Goal: Task Accomplishment & Management: Complete application form

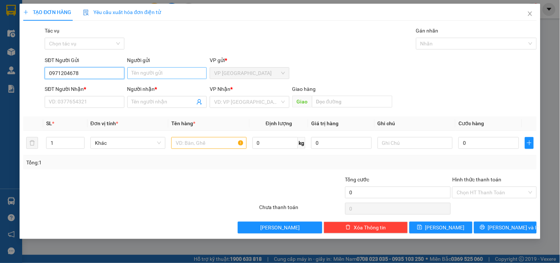
type input "0971204678"
click at [145, 76] on input "Người gửi" at bounding box center [166, 73] width 79 height 12
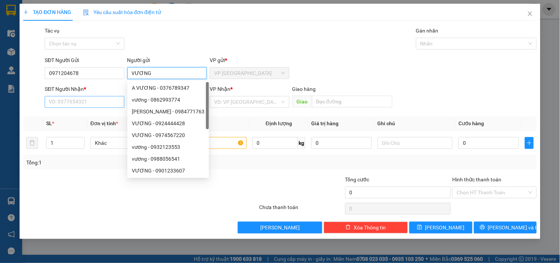
type input "VƯƠNG"
click at [101, 106] on input "SĐT Người Nhận *" at bounding box center [84, 102] width 79 height 12
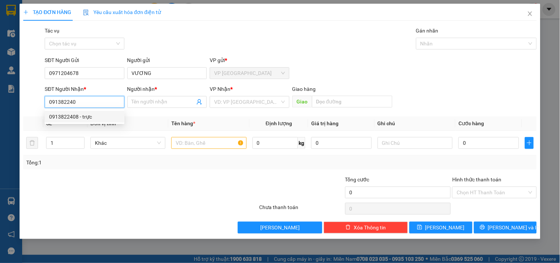
click at [87, 111] on div "0913822408 - trực" at bounding box center [85, 117] width 80 height 12
type input "0913822408"
type input "trực"
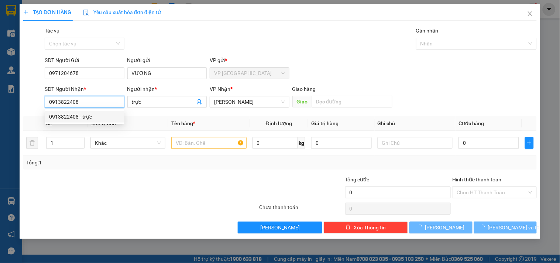
type input "150.000"
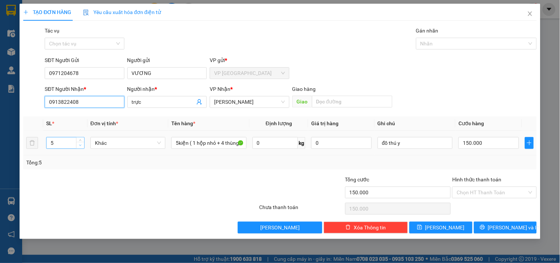
type input "0913822408"
click at [81, 145] on icon "down" at bounding box center [80, 145] width 3 height 3
click at [80, 145] on icon "down" at bounding box center [80, 145] width 3 height 3
type input "1"
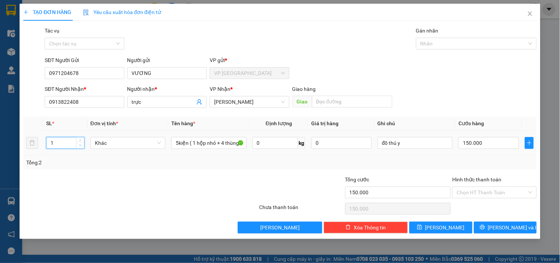
click at [80, 145] on icon "down" at bounding box center [80, 145] width 3 height 3
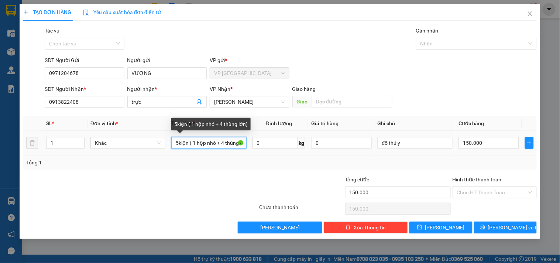
click at [229, 144] on input "5kiện ( 1 hộp nhỏ + 4 thùng lớn)" at bounding box center [208, 143] width 75 height 12
click at [208, 142] on input "5hùng lớn)" at bounding box center [208, 143] width 75 height 12
type input "5"
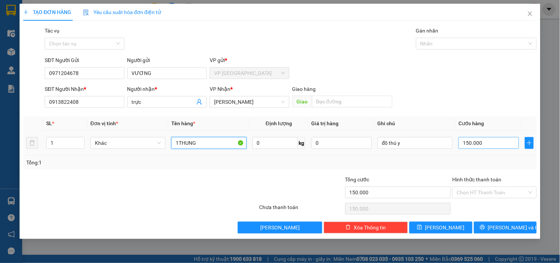
type input "1THUNG"
click at [489, 142] on input "150.000" at bounding box center [488, 143] width 61 height 12
type input "6"
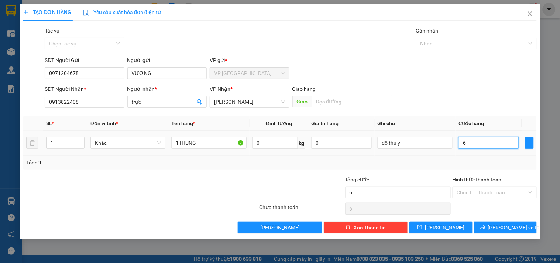
type input "60"
type input "60.000"
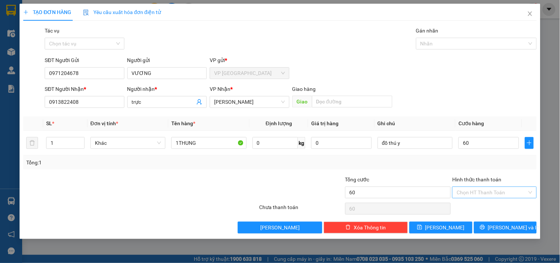
type input "60.000"
click at [495, 193] on input "Hình thức thanh toán" at bounding box center [491, 192] width 70 height 11
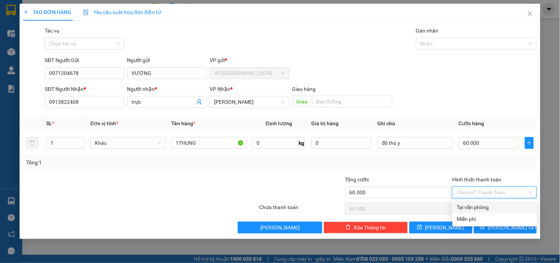
click at [477, 205] on div "Tại văn phòng" at bounding box center [495, 207] width 76 height 8
type input "0"
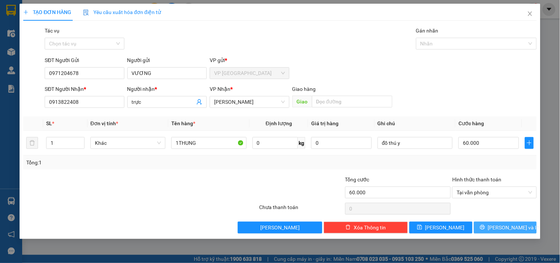
click at [485, 225] on icon "printer" at bounding box center [482, 226] width 5 height 5
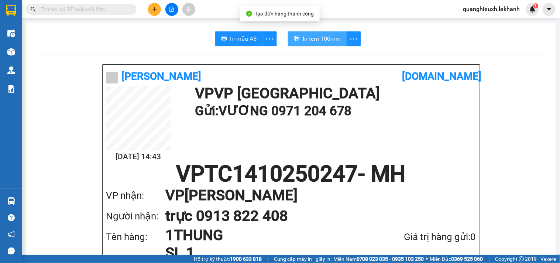
click at [334, 34] on button "In tem 100mm" at bounding box center [317, 38] width 59 height 15
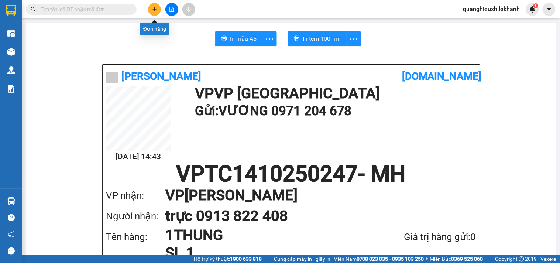
click at [157, 12] on button at bounding box center [154, 9] width 13 height 13
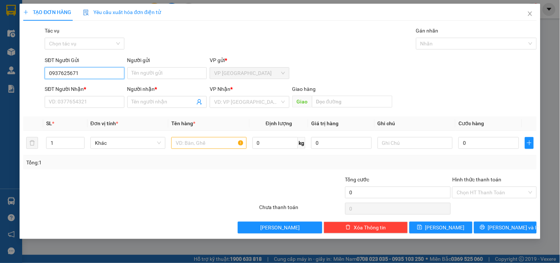
drag, startPoint x: 48, startPoint y: 73, endPoint x: 90, endPoint y: 77, distance: 42.0
click at [90, 77] on input "0937625671" at bounding box center [84, 73] width 79 height 12
type input "0937625671"
click at [56, 102] on input "SĐT Người Nhận *" at bounding box center [84, 102] width 79 height 12
paste input "0937625671"
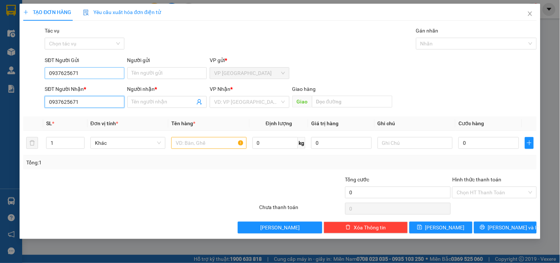
type input "0937625671"
click at [83, 74] on input "0937625671" at bounding box center [84, 73] width 79 height 12
type input "0"
type input "0359677528"
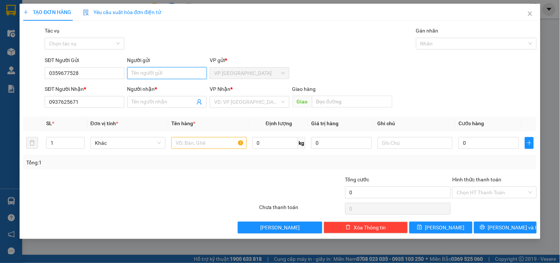
click at [153, 75] on input "Người gửi" at bounding box center [166, 73] width 79 height 12
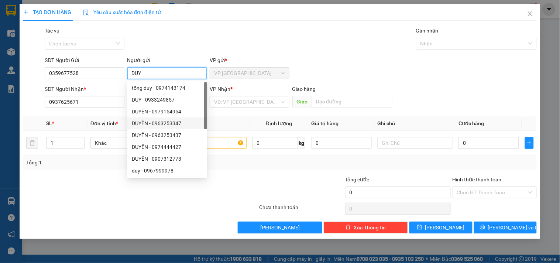
type input "DUY"
click at [220, 118] on th "Tên hàng *" at bounding box center [208, 123] width 81 height 14
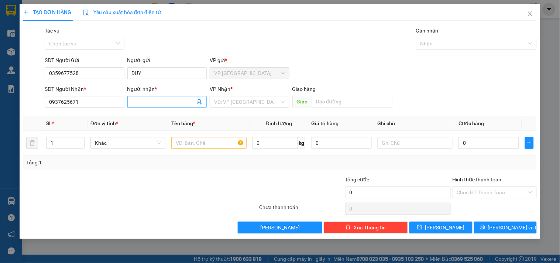
click at [162, 104] on input "Người nhận *" at bounding box center [163, 102] width 63 height 8
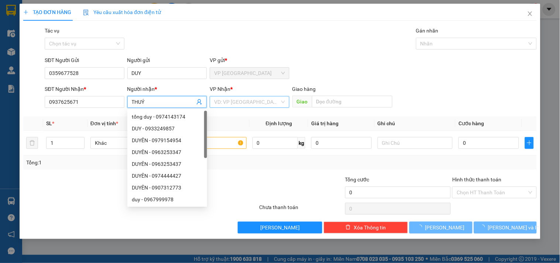
type input "THUÝ"
click at [243, 104] on input "search" at bounding box center [246, 101] width 65 height 11
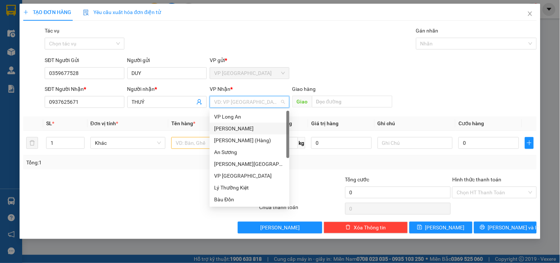
click at [231, 124] on div "[PERSON_NAME]" at bounding box center [249, 128] width 71 height 8
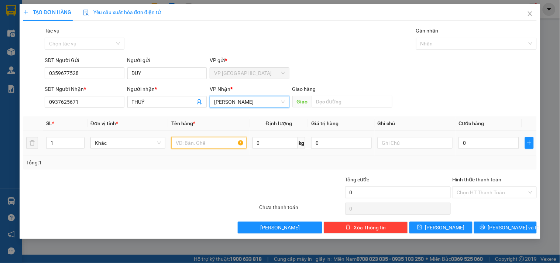
click at [204, 142] on input "text" at bounding box center [208, 143] width 75 height 12
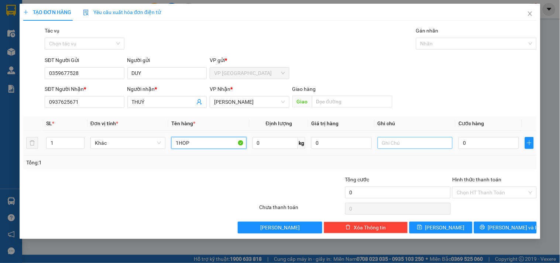
type input "1HOP"
click at [411, 145] on input "text" at bounding box center [414, 143] width 75 height 12
type input "MAI NHAN"
click at [529, 13] on icon "close" at bounding box center [530, 14] width 6 height 6
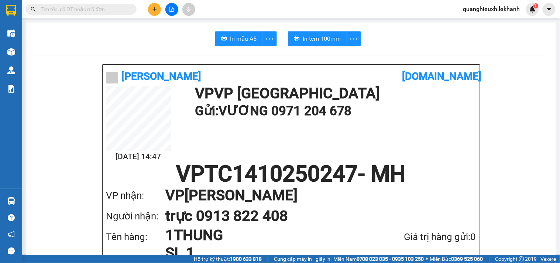
click at [155, 9] on icon "plus" at bounding box center [154, 9] width 4 height 0
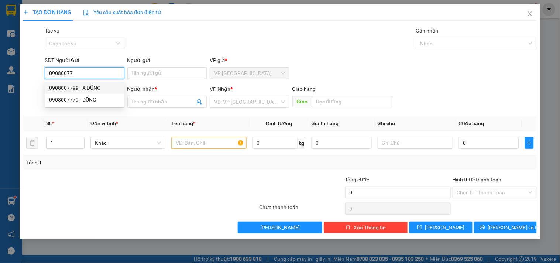
click at [65, 86] on div "0908007799 - A DŨNG" at bounding box center [84, 88] width 71 height 8
type input "0908007799"
type input "A DŨNG"
type input "0888856868"
type input "QUANG"
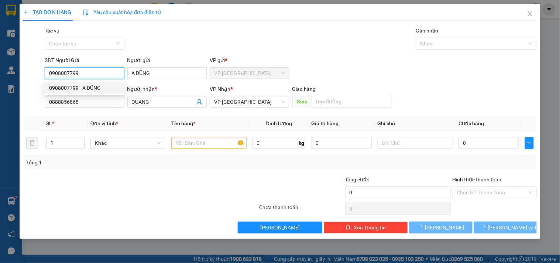
type input "30.000"
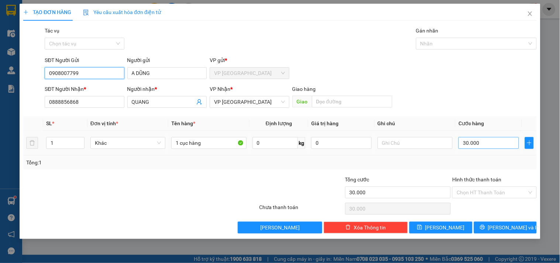
type input "0908007799"
click at [463, 147] on input "30.000" at bounding box center [488, 143] width 61 height 12
click at [482, 146] on input "30.000" at bounding box center [488, 143] width 61 height 12
click at [491, 194] on input "Hình thức thanh toán" at bounding box center [491, 192] width 70 height 11
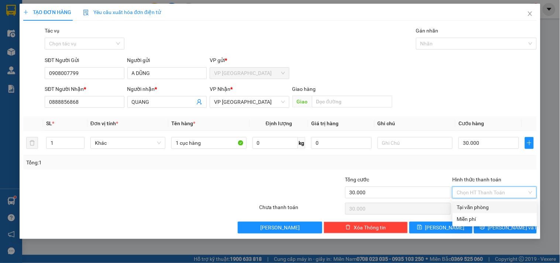
click at [486, 207] on div "Tại văn phòng" at bounding box center [495, 207] width 76 height 8
type input "0"
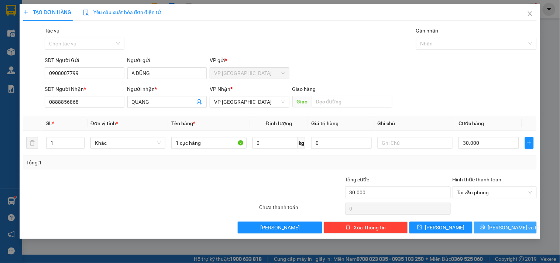
click at [500, 228] on span "[PERSON_NAME] và In" at bounding box center [514, 227] width 52 height 8
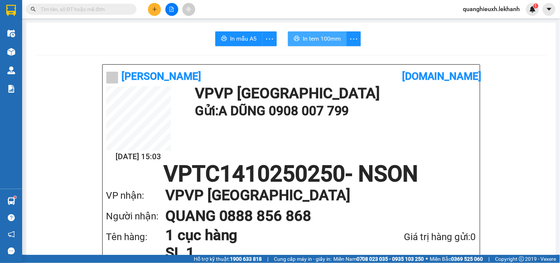
click at [314, 38] on span "In tem 100mm" at bounding box center [322, 38] width 38 height 9
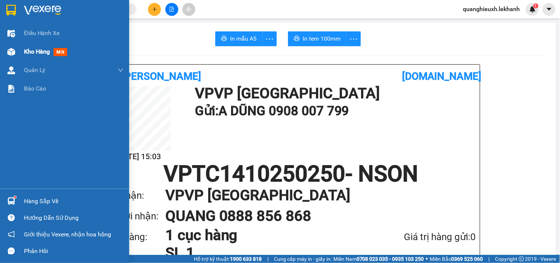
click at [36, 53] on span "Kho hàng" at bounding box center [37, 51] width 26 height 7
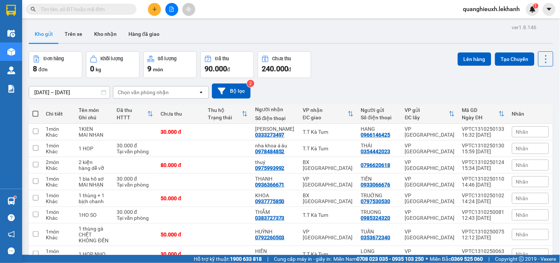
click at [94, 94] on input "[DATE] – [DATE]" at bounding box center [69, 92] width 80 height 12
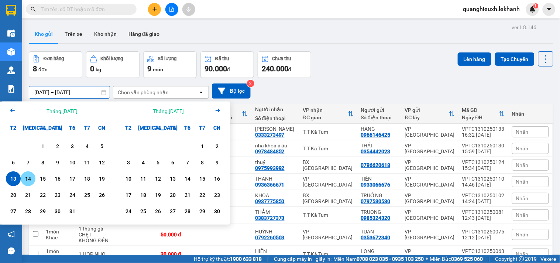
click at [31, 176] on div "14" at bounding box center [28, 178] width 10 height 9
click at [27, 176] on div "14" at bounding box center [28, 178] width 10 height 9
type input "[DATE] – [DATE]"
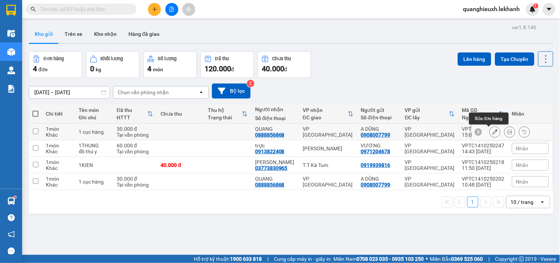
click at [492, 131] on icon at bounding box center [494, 131] width 5 height 5
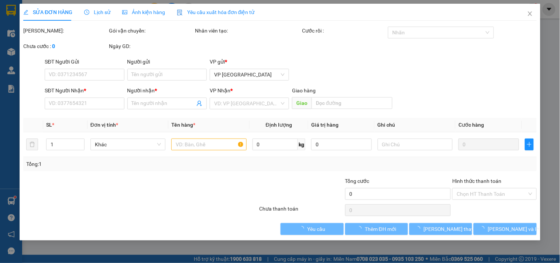
type input "0908007799"
type input "A DŨNG"
type input "0888856868"
type input "QUANG"
type input "30.000"
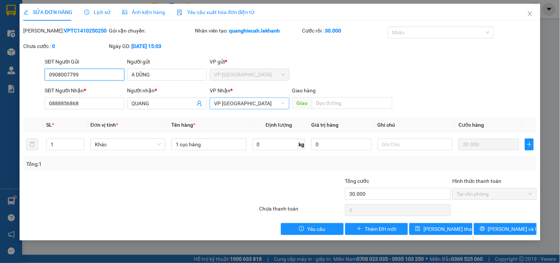
click at [253, 102] on span "VP [GEOGRAPHIC_DATA]" at bounding box center [249, 103] width 70 height 11
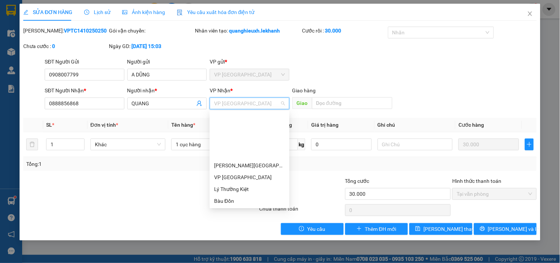
click at [239, 244] on div "BX [GEOGRAPHIC_DATA]" at bounding box center [249, 248] width 71 height 8
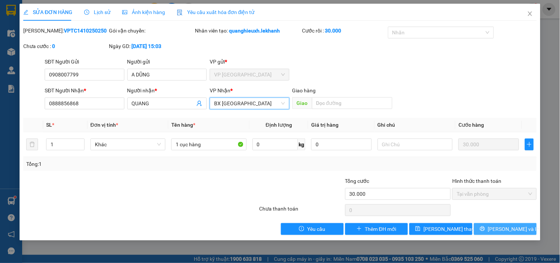
click at [500, 227] on span "[PERSON_NAME] và In" at bounding box center [514, 229] width 52 height 8
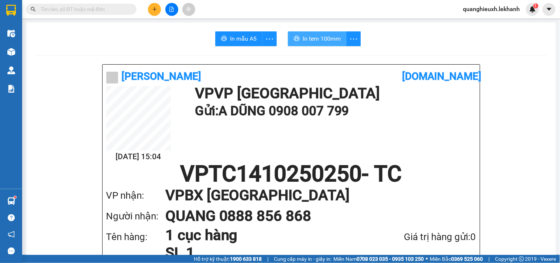
click at [330, 37] on span "In tem 100mm" at bounding box center [322, 38] width 38 height 9
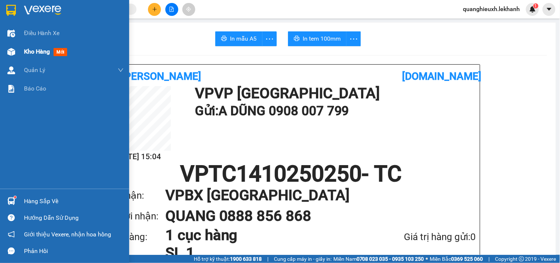
click at [37, 52] on span "Kho hàng" at bounding box center [37, 51] width 26 height 7
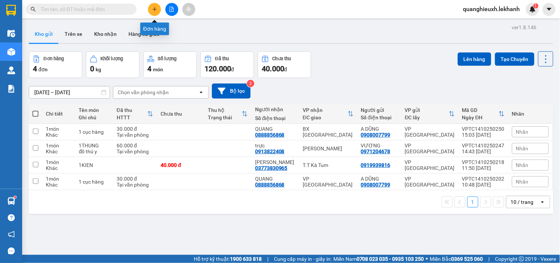
click at [158, 8] on button at bounding box center [154, 9] width 13 height 13
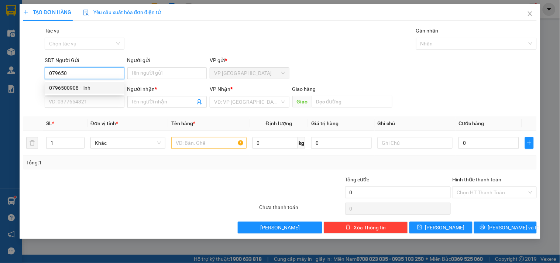
click at [93, 89] on div "0796500908 - linh" at bounding box center [84, 88] width 71 height 8
type input "0796500908"
type input "linh"
type input "0365548882"
type input "long"
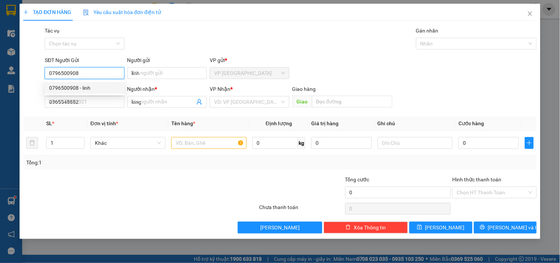
type input "30.000"
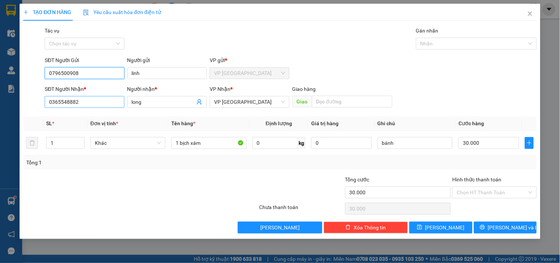
type input "0796500908"
click at [104, 106] on input "0365548882" at bounding box center [84, 102] width 79 height 12
type input "0"
type input "0388125447"
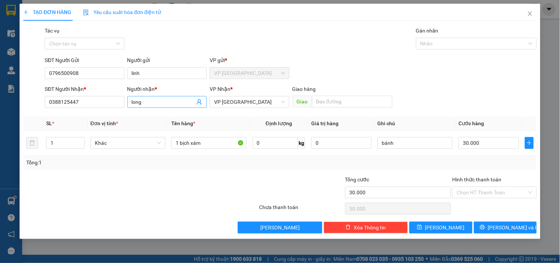
click at [153, 105] on input "long" at bounding box center [163, 102] width 63 height 8
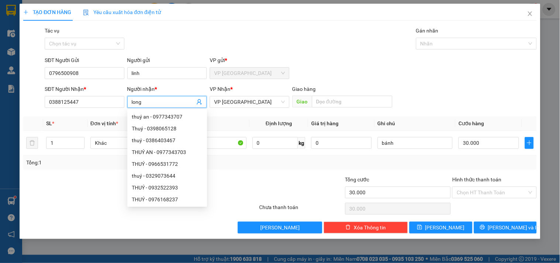
click at [433, 167] on div "Tổng: 1" at bounding box center [279, 162] width 513 height 14
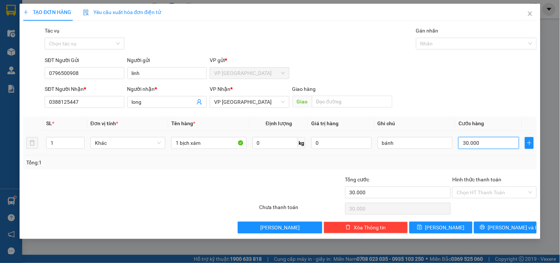
click at [463, 143] on input "30.000" at bounding box center [488, 143] width 61 height 12
type input "4"
type input "40"
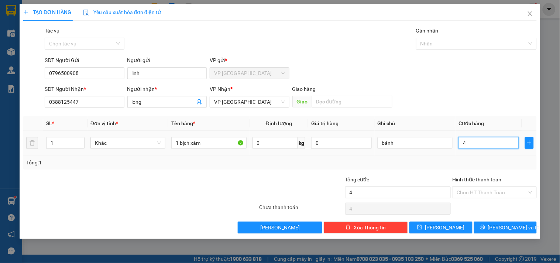
type input "40"
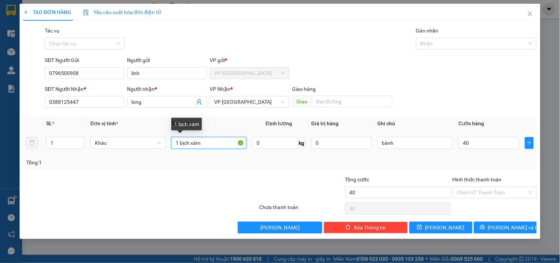
type input "40.000"
click at [217, 144] on input "1 bịch xám" at bounding box center [208, 143] width 75 height 12
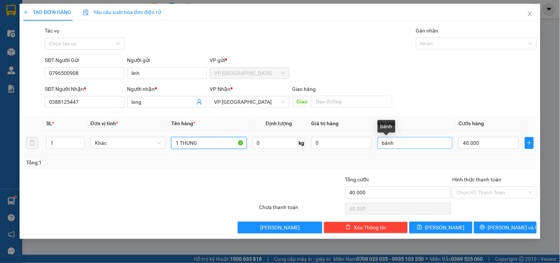
type input "1 THUNG"
click at [408, 147] on input "bánh" at bounding box center [414, 143] width 75 height 12
type input "b"
type input "HU K DEN"
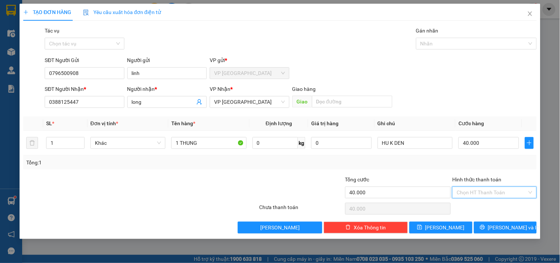
click at [488, 190] on input "Hình thức thanh toán" at bounding box center [491, 192] width 70 height 11
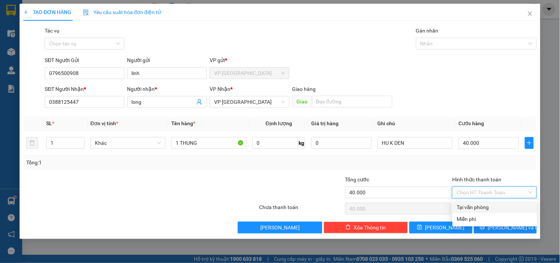
click at [485, 207] on div "Tại văn phòng" at bounding box center [495, 207] width 76 height 8
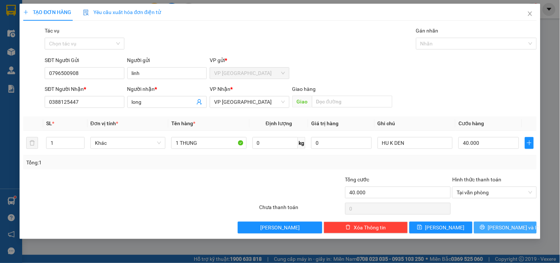
click at [504, 224] on span "[PERSON_NAME] và In" at bounding box center [514, 227] width 52 height 8
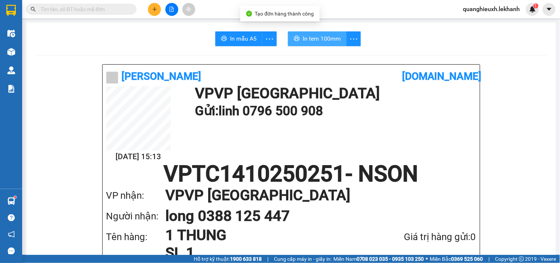
click at [329, 41] on span "In tem 100mm" at bounding box center [322, 38] width 38 height 9
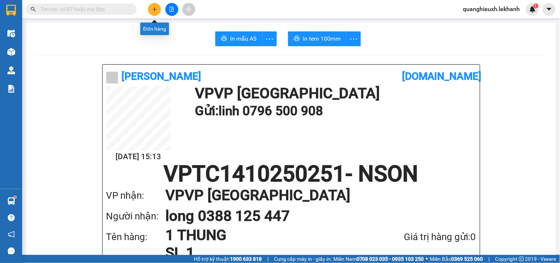
click at [154, 8] on icon "plus" at bounding box center [154, 9] width 5 height 5
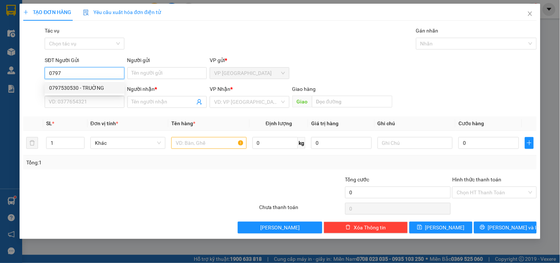
click at [81, 86] on div "0797530530 - TRUỜNG" at bounding box center [84, 88] width 71 height 8
type input "0797530530"
type input "TRUỜNG"
type input "0937775850"
type input "KHOA"
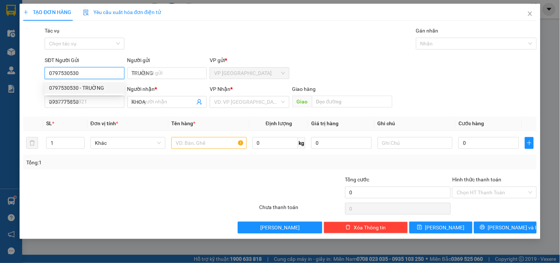
type input "50.000"
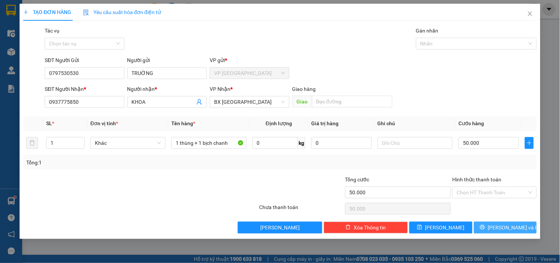
click at [485, 227] on icon "printer" at bounding box center [482, 226] width 5 height 5
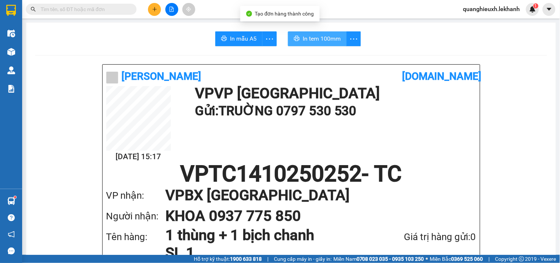
click at [322, 33] on button "In tem 100mm" at bounding box center [317, 38] width 59 height 15
click at [322, 42] on span "In tem 100mm" at bounding box center [322, 38] width 38 height 9
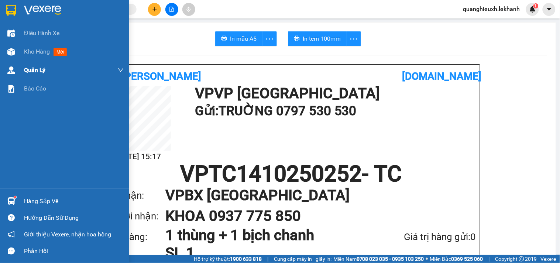
drag, startPoint x: 32, startPoint y: 48, endPoint x: 69, endPoint y: 73, distance: 43.8
click at [33, 48] on span "Kho hàng" at bounding box center [37, 51] width 26 height 7
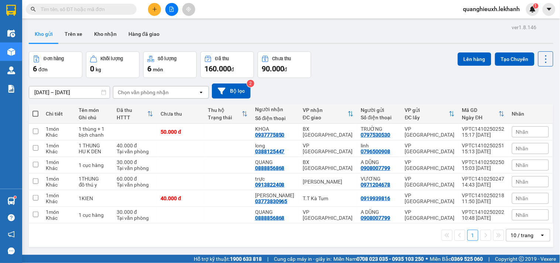
click at [153, 6] on button at bounding box center [154, 9] width 13 height 13
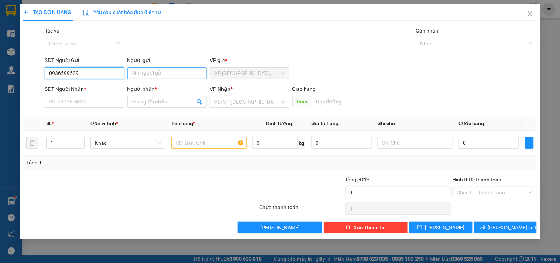
type input "0936599539"
click at [153, 73] on input "Người gửi" at bounding box center [166, 73] width 79 height 12
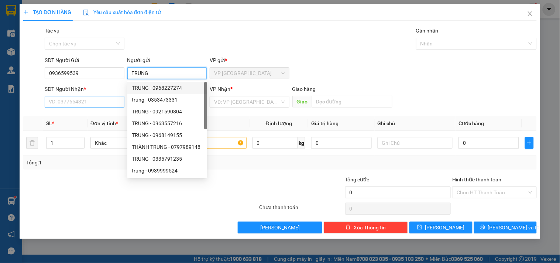
type input "TRUNG"
click at [105, 100] on input "SĐT Người Nhận *" at bounding box center [84, 102] width 79 height 12
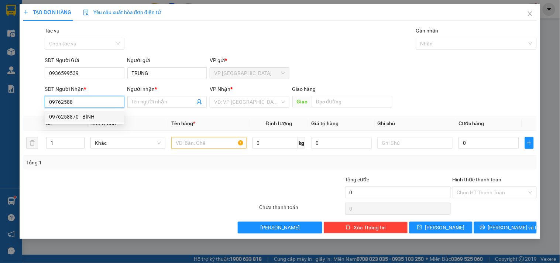
click at [76, 117] on div "0976258870 - BÌNH" at bounding box center [84, 117] width 71 height 8
type input "0976258870"
type input "BÌNH"
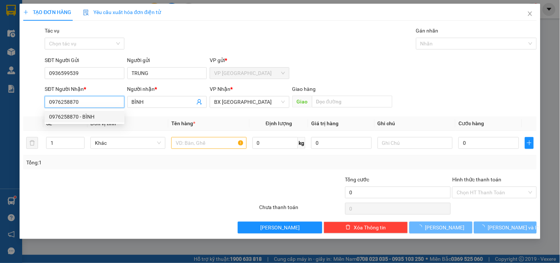
type input "50.000"
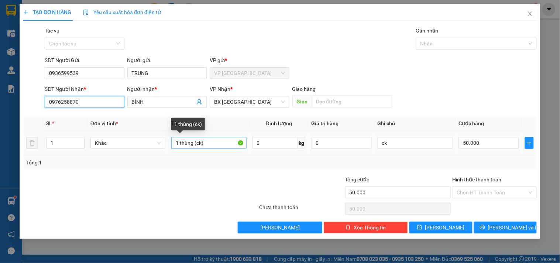
type input "0976258870"
click at [219, 143] on input "1 thùng (ck)" at bounding box center [208, 143] width 75 height 12
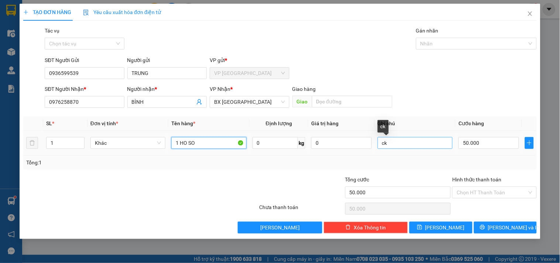
type input "1 HO SO"
click at [416, 149] on input "ck" at bounding box center [414, 143] width 75 height 12
type input "c"
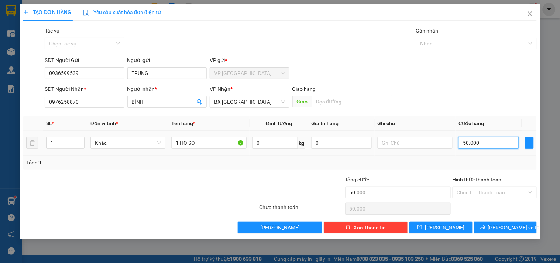
click at [468, 143] on input "50.000" at bounding box center [488, 143] width 61 height 12
type input "3"
type input "30"
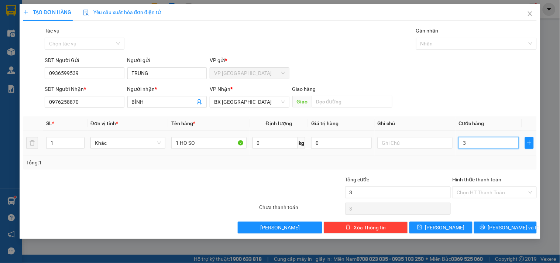
type input "30"
type input "30.000"
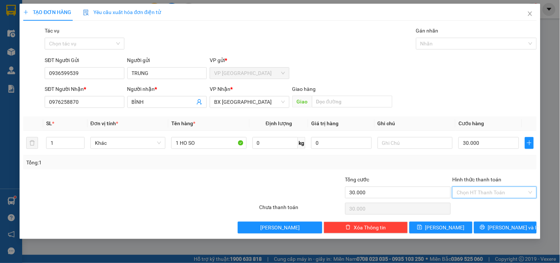
click at [484, 193] on input "Hình thức thanh toán" at bounding box center [491, 192] width 70 height 11
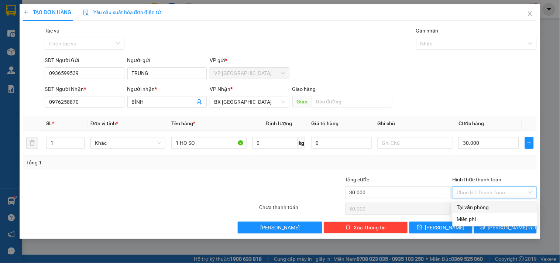
click at [484, 208] on div "Tại văn phòng" at bounding box center [495, 207] width 76 height 8
type input "0"
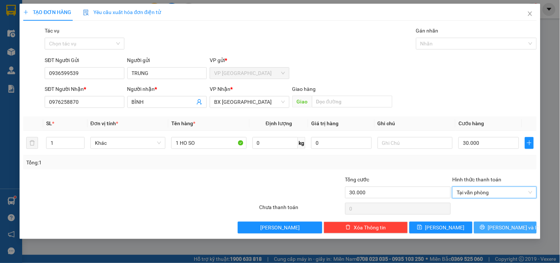
click at [518, 229] on span "[PERSON_NAME] và In" at bounding box center [514, 227] width 52 height 8
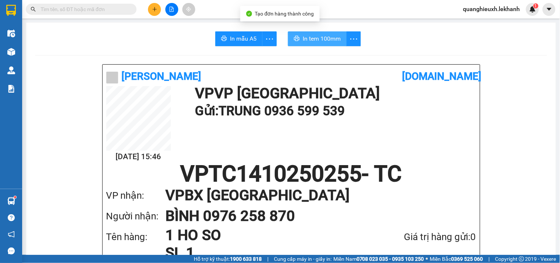
click at [308, 37] on span "In tem 100mm" at bounding box center [322, 38] width 38 height 9
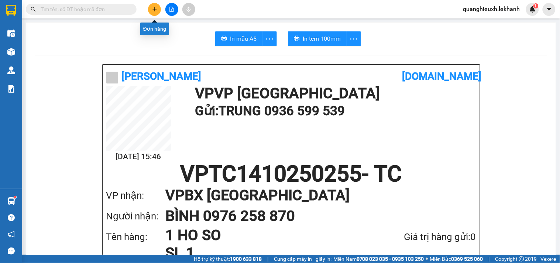
click at [156, 9] on icon "plus" at bounding box center [154, 9] width 4 height 0
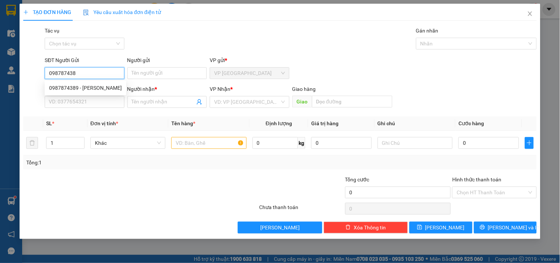
type input "0987874389"
click at [117, 90] on div "0987874389 - [PERSON_NAME]" at bounding box center [85, 88] width 73 height 8
type input "[PERSON_NAME]"
type input "0982752836"
type input "CHAU"
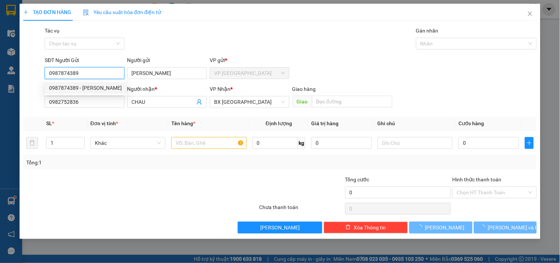
type input "60.000"
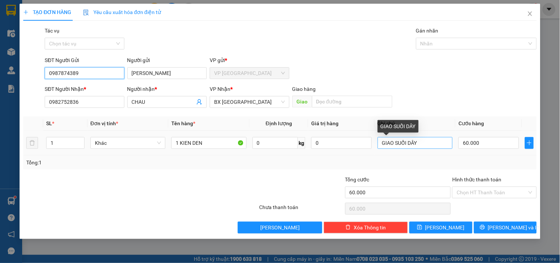
type input "0987874389"
click at [426, 142] on input "GIAO SUỐI DÂY" at bounding box center [414, 143] width 75 height 12
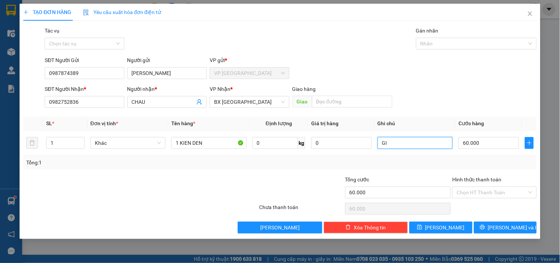
type input "G"
click at [462, 142] on input "60.000" at bounding box center [488, 143] width 61 height 12
type input "5"
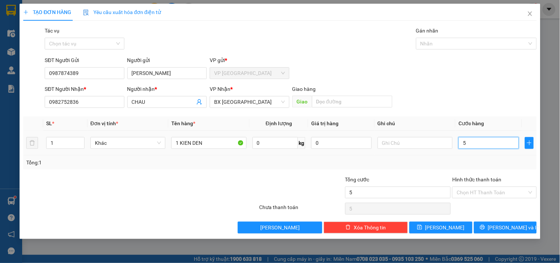
type input "50"
type input "50.000"
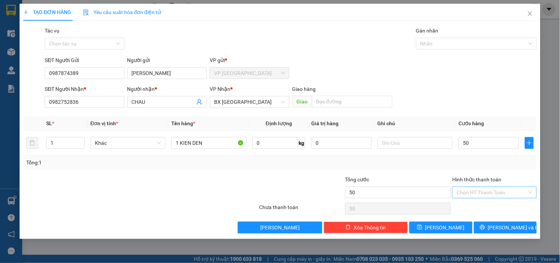
type input "50.000"
click at [500, 191] on input "Hình thức thanh toán" at bounding box center [491, 192] width 70 height 11
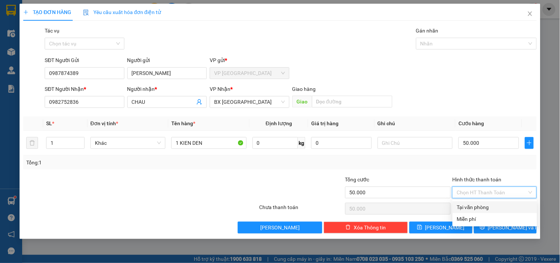
click at [481, 204] on div "Tại văn phòng" at bounding box center [495, 207] width 76 height 8
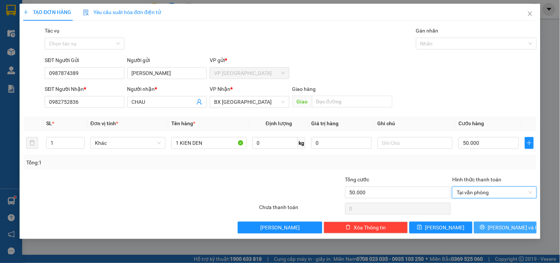
click at [500, 224] on span "[PERSON_NAME] và In" at bounding box center [514, 227] width 52 height 8
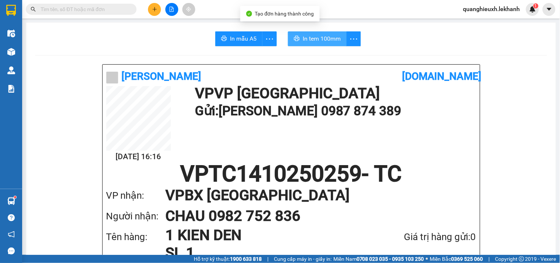
click at [304, 39] on span "In tem 100mm" at bounding box center [322, 38] width 38 height 9
click at [157, 11] on button at bounding box center [154, 9] width 13 height 13
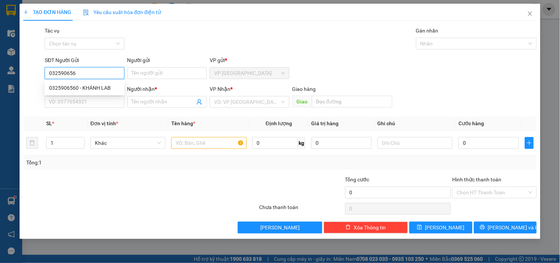
type input "0325906560"
click at [84, 90] on div "0325906560 - KHÁNH LAB" at bounding box center [84, 88] width 71 height 8
type input "KHÁNH LAB"
type input "0365333386"
type input "NK [PERSON_NAME]"
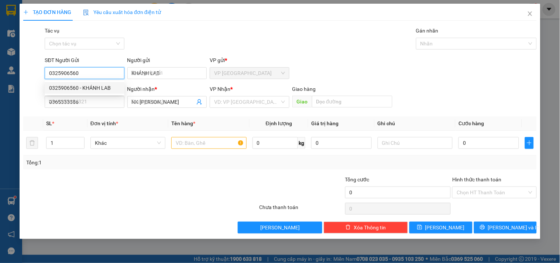
type input "30.000"
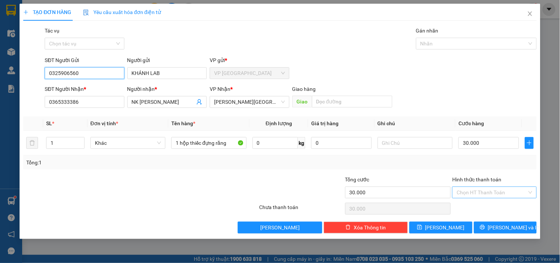
type input "0325906560"
click at [487, 191] on input "Hình thức thanh toán" at bounding box center [491, 192] width 70 height 11
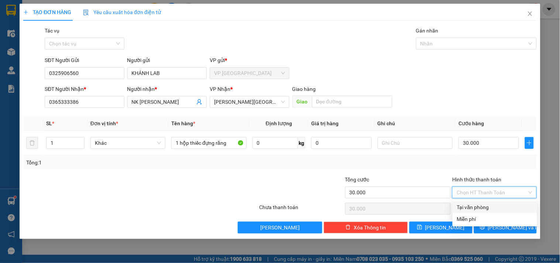
click at [466, 207] on div "Tại văn phòng" at bounding box center [495, 207] width 76 height 8
type input "0"
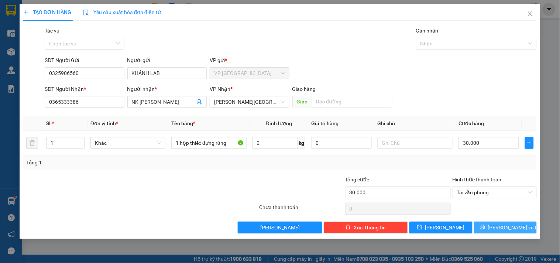
click at [497, 223] on button "[PERSON_NAME] và In" at bounding box center [505, 227] width 63 height 12
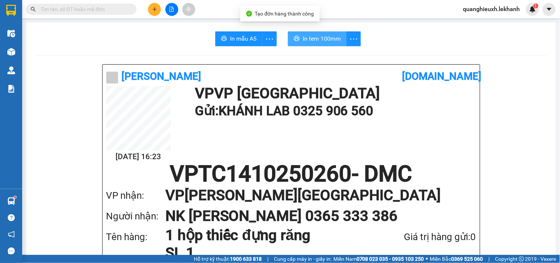
click at [322, 34] on button "In tem 100mm" at bounding box center [317, 38] width 59 height 15
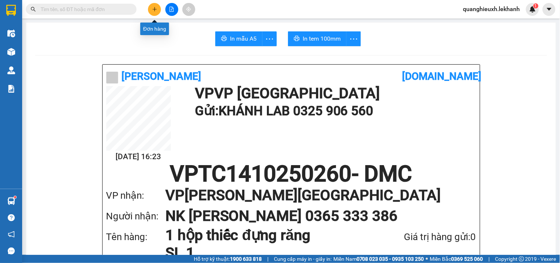
click at [154, 6] on button at bounding box center [154, 9] width 13 height 13
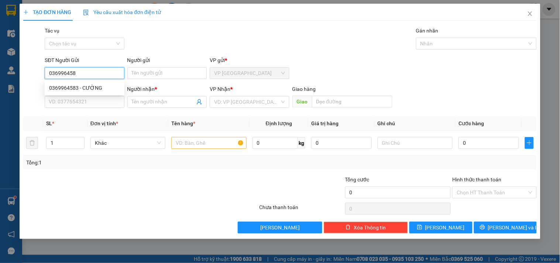
type input "0369964583"
click at [96, 87] on div "0369964583 - CƯỜNG" at bounding box center [84, 88] width 71 height 8
type input "CƯỜNG"
type input "0346570252"
type input "DŨNG"
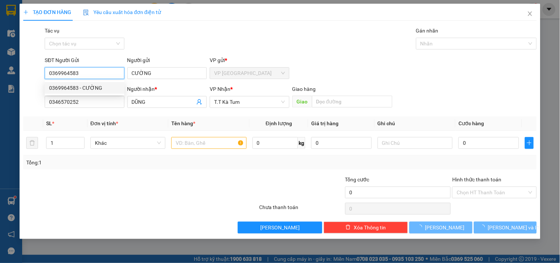
type input "110.000"
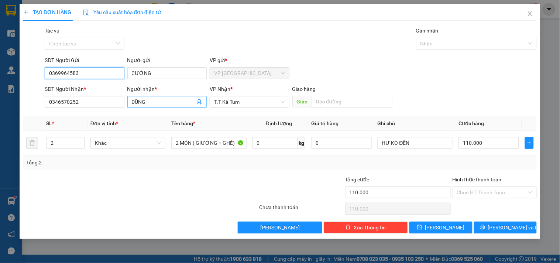
type input "0369964583"
click at [148, 103] on input "DŨNG" at bounding box center [163, 102] width 63 height 8
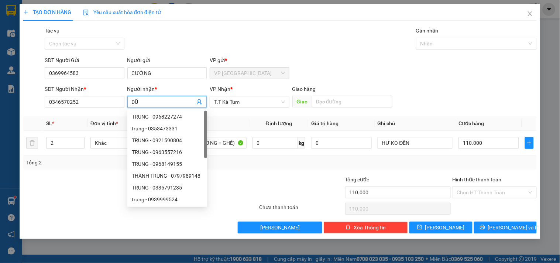
type input "D"
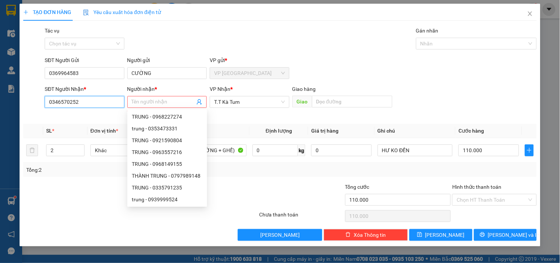
click at [101, 101] on input "0346570252" at bounding box center [84, 102] width 79 height 12
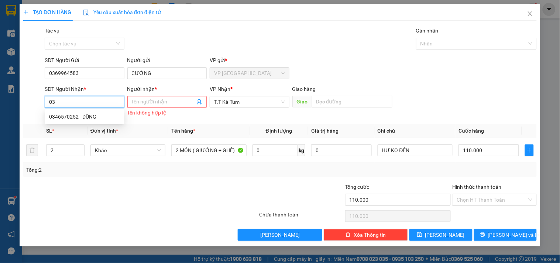
type input "0"
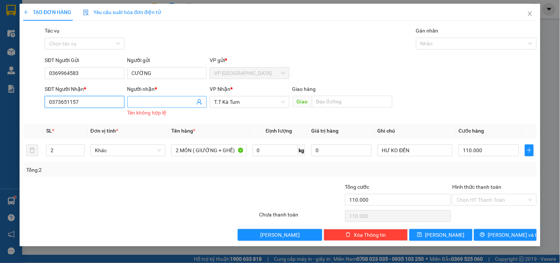
type input "0373651157"
click at [152, 101] on input "Người nhận *" at bounding box center [163, 102] width 63 height 8
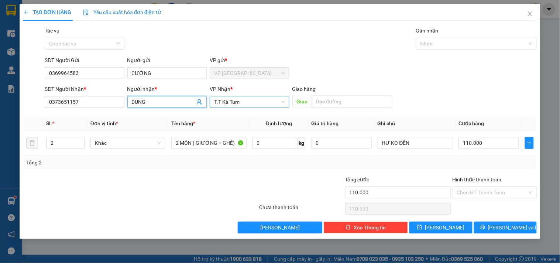
click at [241, 99] on span "T.T Kà Tum" at bounding box center [249, 101] width 70 height 11
type input "DUNG"
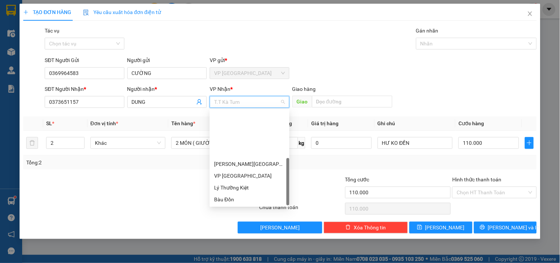
click at [238, 254] on div "VP [GEOGRAPHIC_DATA]" at bounding box center [249, 258] width 71 height 8
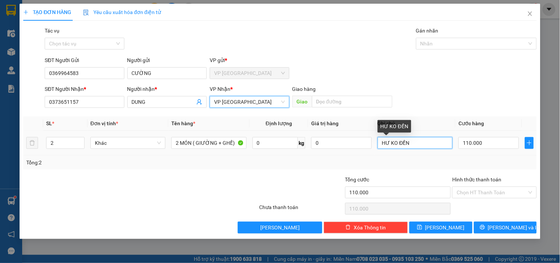
click at [430, 145] on input "HƯ KO ĐỀN" at bounding box center [414, 143] width 75 height 12
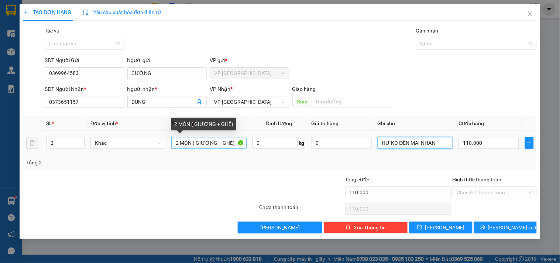
type input "HƯ KO ĐỀN MAI NHẬN"
click at [235, 144] on input "2 MÓN ( GIƯỜNG + GHẾ)" at bounding box center [208, 143] width 75 height 12
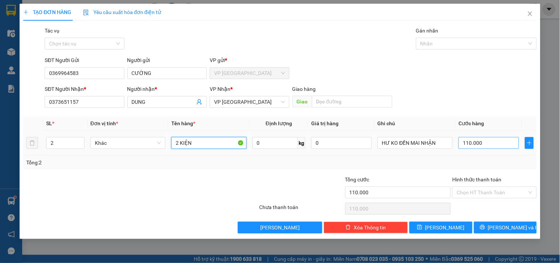
type input "2 KIỆN"
click at [483, 143] on input "110.000" at bounding box center [488, 143] width 61 height 12
type input "0"
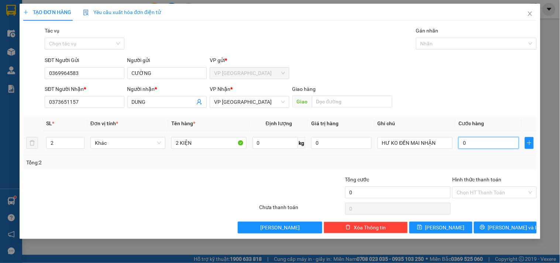
type input "1"
type input "01"
type input "18"
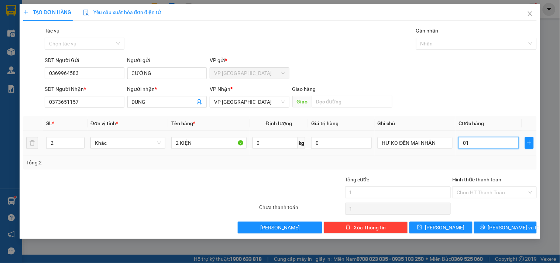
type input "018"
type input "180"
type input "018"
type input "18"
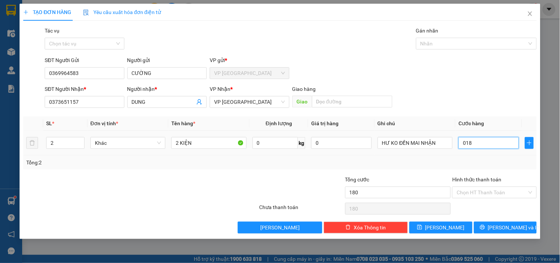
type input "18"
type input "01"
type input "1"
type input "0"
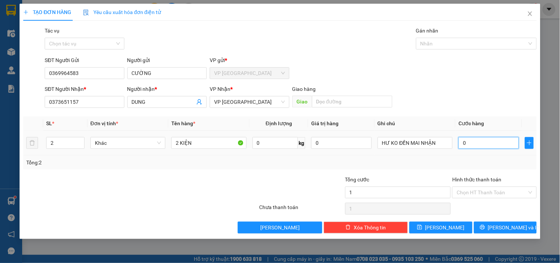
type input "0"
click at [460, 142] on input "0" at bounding box center [488, 143] width 61 height 12
type input "10"
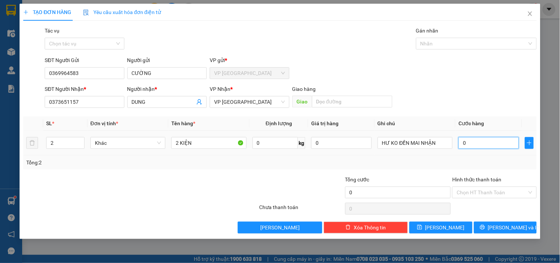
type input "10"
type input "180"
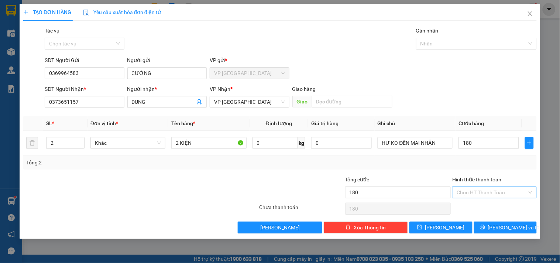
type input "180.000"
click at [493, 192] on input "Hình thức thanh toán" at bounding box center [491, 192] width 70 height 11
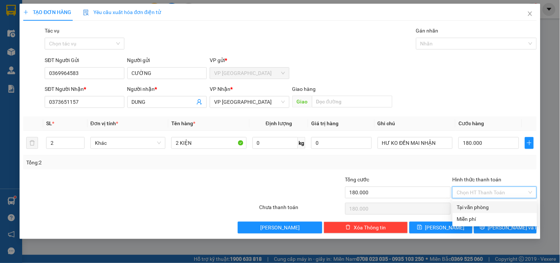
click at [438, 175] on div at bounding box center [397, 175] width 107 height 0
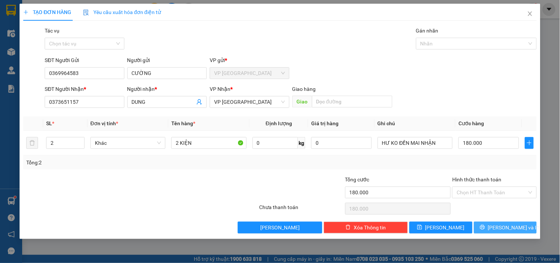
click at [499, 226] on span "[PERSON_NAME] và In" at bounding box center [514, 227] width 52 height 8
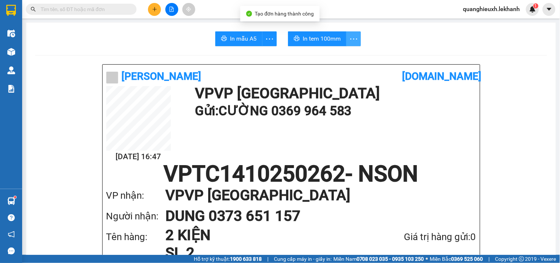
click at [350, 34] on button "button" at bounding box center [353, 38] width 15 height 15
click at [349, 41] on icon "more" at bounding box center [353, 38] width 9 height 9
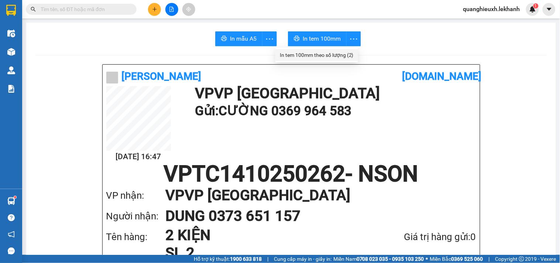
click at [345, 51] on div "In tem 100mm theo số lượng (2)" at bounding box center [317, 55] width 74 height 8
click at [158, 7] on button at bounding box center [154, 9] width 13 height 13
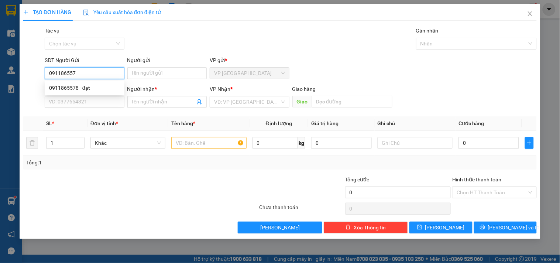
type input "0911865578"
click at [84, 89] on div "0911865578 - đạt" at bounding box center [84, 88] width 71 height 8
type input "đạt"
type input "0963206052"
type input "linh"
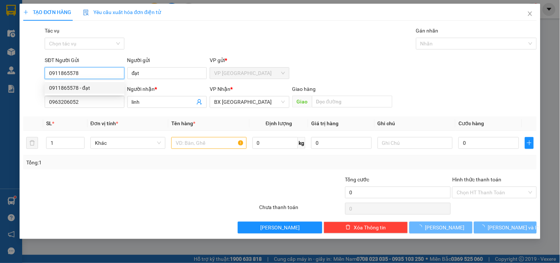
type input "30.000"
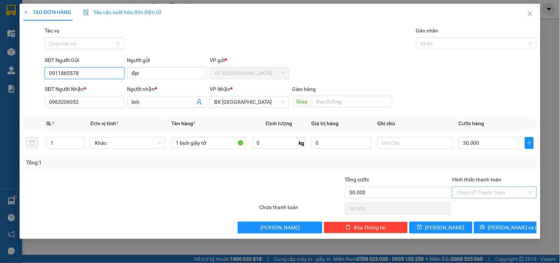
type input "0911865578"
click at [488, 192] on input "Hình thức thanh toán" at bounding box center [491, 192] width 70 height 11
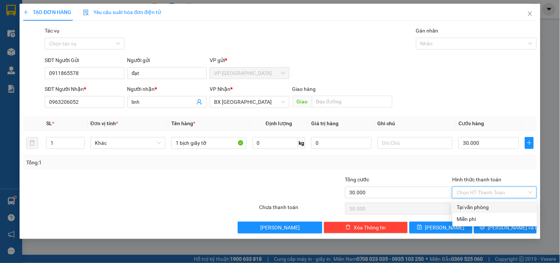
click at [482, 207] on div "Tại văn phòng" at bounding box center [495, 207] width 76 height 8
type input "0"
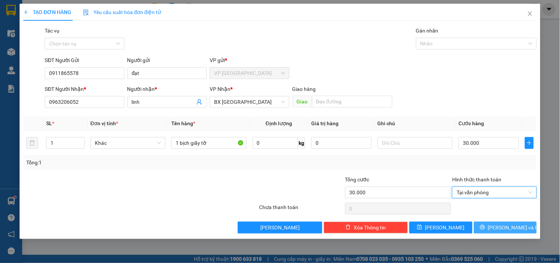
click at [503, 228] on span "[PERSON_NAME] và In" at bounding box center [514, 227] width 52 height 8
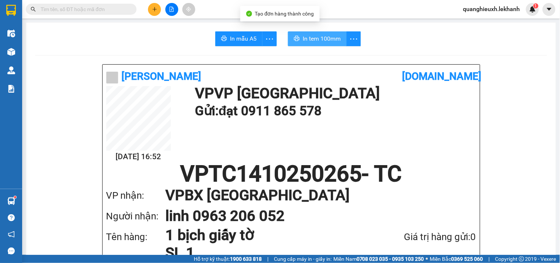
click at [327, 39] on span "In tem 100mm" at bounding box center [322, 38] width 38 height 9
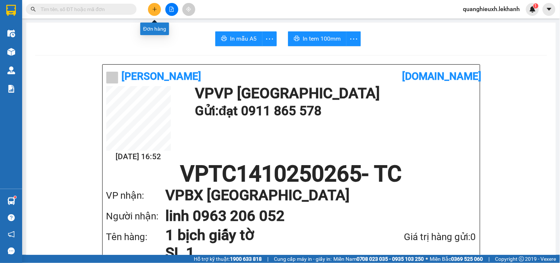
click at [153, 7] on icon "plus" at bounding box center [154, 9] width 5 height 5
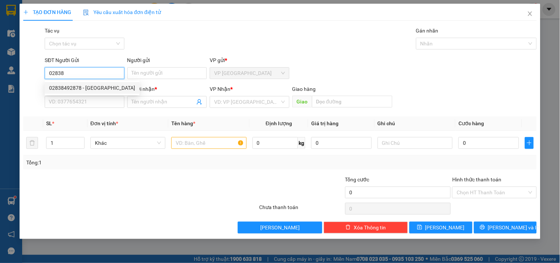
click at [90, 87] on div "02838492878 - [GEOGRAPHIC_DATA]" at bounding box center [92, 88] width 86 height 8
type input "02838492878"
type input "NGA"
type input "0989290279"
type input "KIÊN"
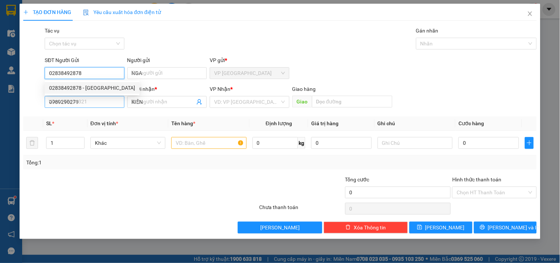
type input "50.000"
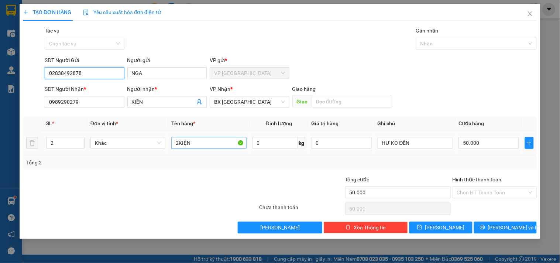
type input "02838492878"
click at [202, 145] on input "2KIỆN" at bounding box center [208, 143] width 75 height 12
type input "2"
type input "1"
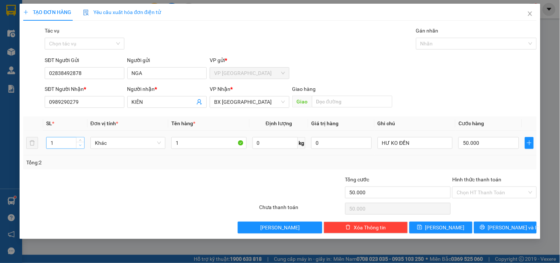
click at [82, 146] on span "down" at bounding box center [80, 145] width 4 height 4
click at [471, 141] on input "50.000" at bounding box center [488, 143] width 61 height 12
type input "3"
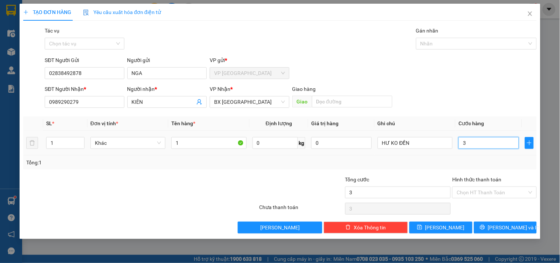
type input "30"
type input "30.000"
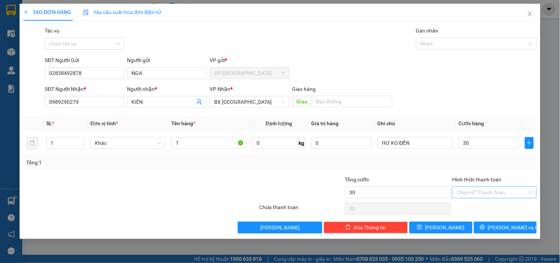
type input "30.000"
click at [483, 192] on input "Hình thức thanh toán" at bounding box center [491, 192] width 70 height 11
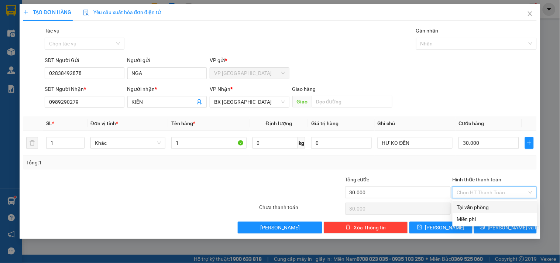
click at [482, 205] on div "Tại văn phòng" at bounding box center [495, 207] width 76 height 8
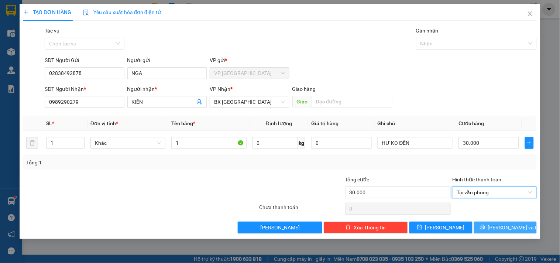
click at [497, 225] on button "[PERSON_NAME] và In" at bounding box center [505, 227] width 63 height 12
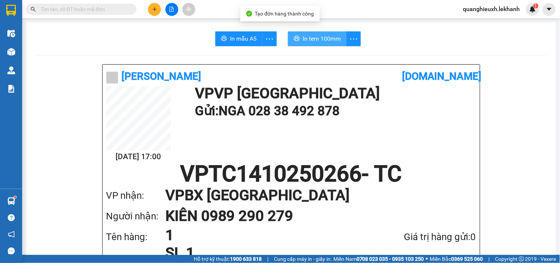
click at [337, 41] on span "In tem 100mm" at bounding box center [322, 38] width 38 height 9
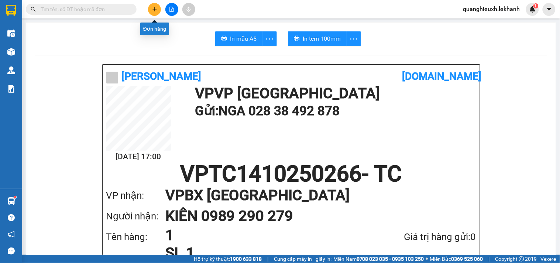
click at [152, 6] on button at bounding box center [154, 9] width 13 height 13
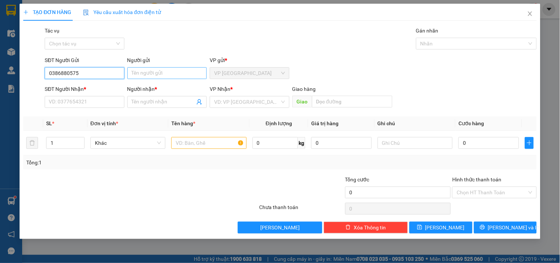
type input "0386880575"
click at [162, 73] on input "Người gửi" at bounding box center [166, 73] width 79 height 12
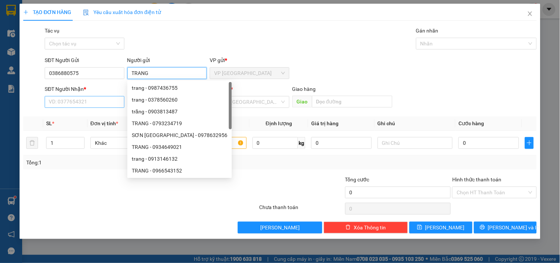
type input "TRANG"
click at [87, 105] on input "SĐT Người Nhận *" at bounding box center [84, 102] width 79 height 12
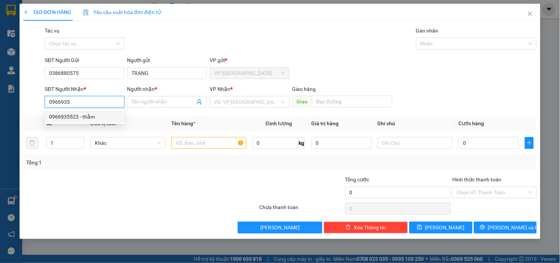
click at [83, 114] on div "0966935523 - thắm" at bounding box center [84, 117] width 71 height 8
type input "0966935523"
type input "thắm"
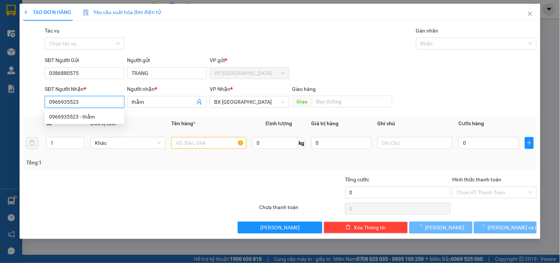
type input "30.000"
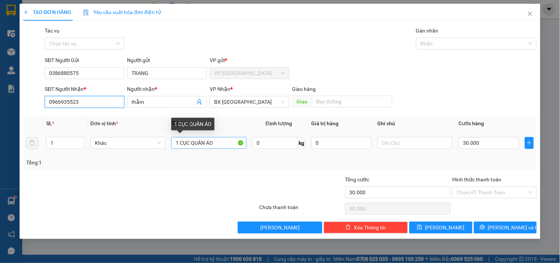
type input "0966935523"
click at [224, 145] on input "1 CỤC QUẦN ÁO" at bounding box center [208, 143] width 75 height 12
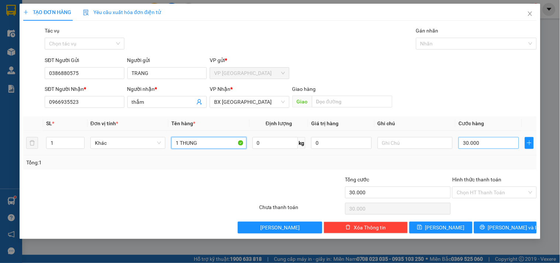
type input "1 THUNG"
click at [463, 145] on input "30.000" at bounding box center [488, 143] width 61 height 12
type input "4"
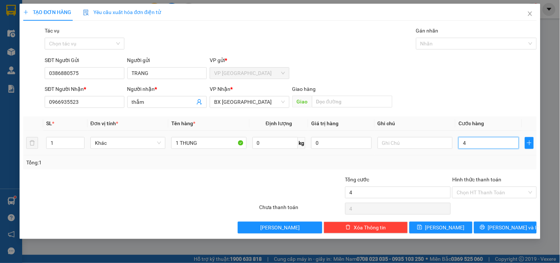
type input "40"
click at [493, 192] on input "Hình thức thanh toán" at bounding box center [491, 192] width 70 height 11
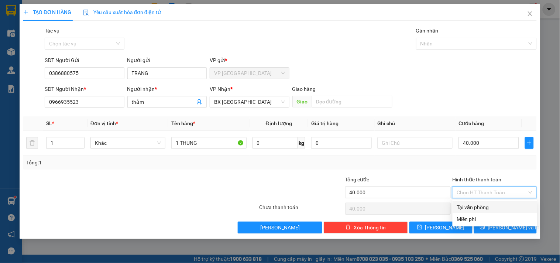
click at [493, 205] on div "Tại văn phòng" at bounding box center [495, 207] width 76 height 8
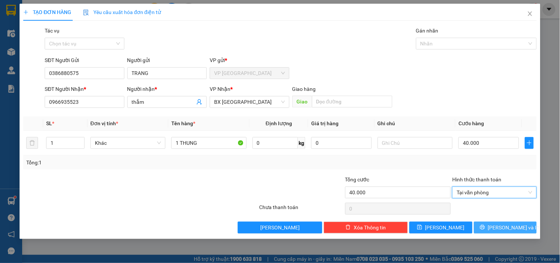
click at [506, 226] on span "[PERSON_NAME] và In" at bounding box center [514, 227] width 52 height 8
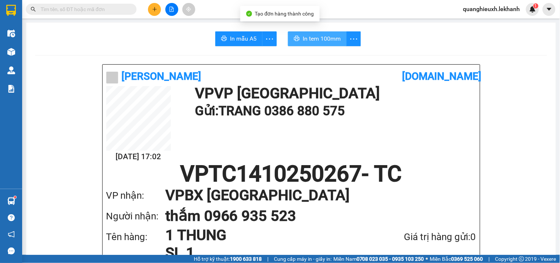
click at [330, 41] on span "In tem 100mm" at bounding box center [322, 38] width 38 height 9
click at [153, 8] on icon "plus" at bounding box center [154, 9] width 5 height 5
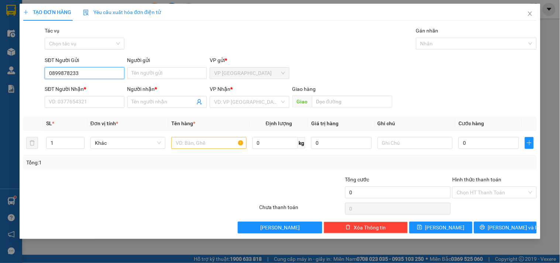
drag, startPoint x: 50, startPoint y: 72, endPoint x: 81, endPoint y: 79, distance: 31.6
click at [81, 79] on input "0899878233" at bounding box center [84, 73] width 79 height 12
click at [62, 101] on input "SĐT Người Nhận *" at bounding box center [84, 102] width 79 height 12
paste input "0899878233"
click at [90, 74] on input "0899878233" at bounding box center [84, 73] width 79 height 12
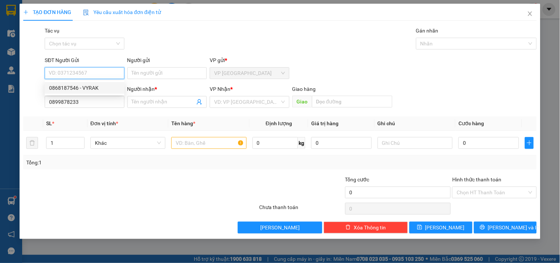
click at [90, 86] on div "0868187546 - VYRAK" at bounding box center [84, 88] width 71 height 8
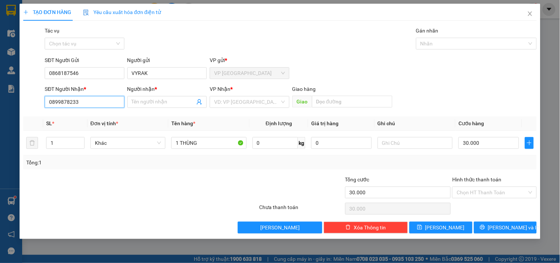
click at [85, 106] on input "0899878233" at bounding box center [84, 102] width 79 height 12
click at [88, 116] on div "0899878233 - MESA" at bounding box center [84, 117] width 71 height 8
click at [489, 194] on input "Hình thức thanh toán" at bounding box center [491, 192] width 70 height 11
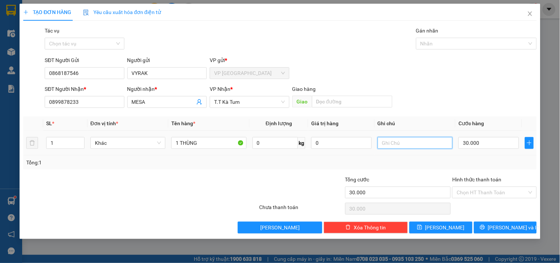
click at [407, 140] on input "text" at bounding box center [414, 143] width 75 height 12
click at [486, 195] on input "Hình thức thanh toán" at bounding box center [491, 192] width 70 height 11
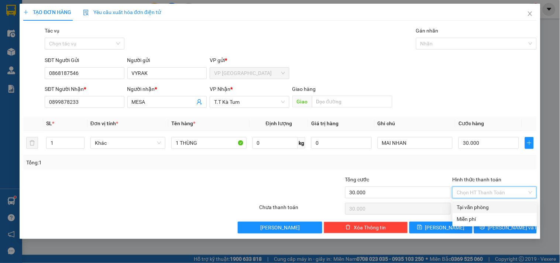
click at [480, 207] on div "Tại văn phòng" at bounding box center [495, 207] width 76 height 8
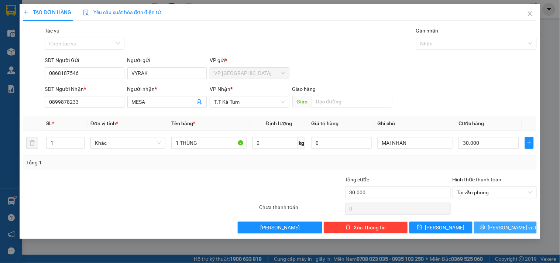
click at [507, 226] on span "[PERSON_NAME] và In" at bounding box center [514, 227] width 52 height 8
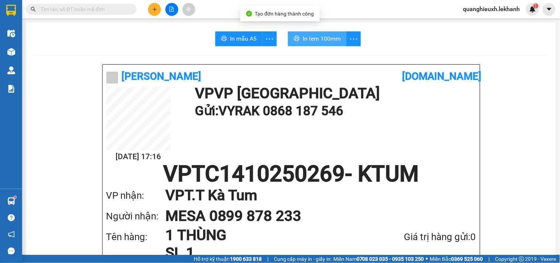
click at [330, 36] on span "In tem 100mm" at bounding box center [322, 38] width 38 height 9
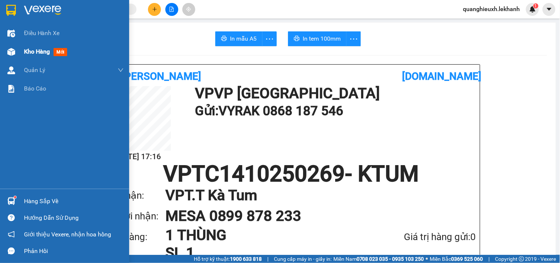
click at [40, 52] on span "Kho hàng" at bounding box center [37, 51] width 26 height 7
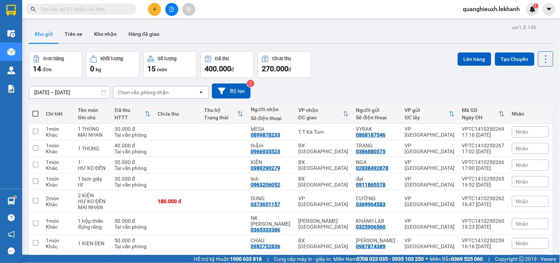
click at [77, 86] on input "[DATE] – [DATE]" at bounding box center [69, 92] width 80 height 12
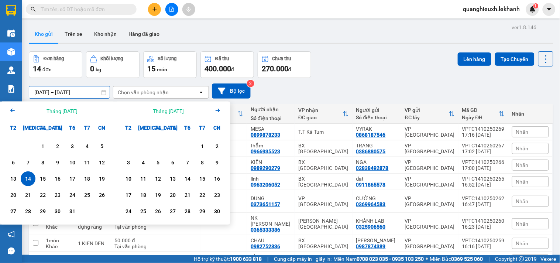
click at [30, 174] on div "14" at bounding box center [28, 178] width 10 height 9
click at [29, 174] on div "14" at bounding box center [28, 178] width 10 height 9
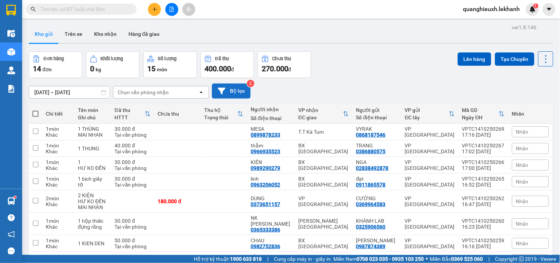
click at [241, 92] on button "Bộ lọc" at bounding box center [231, 90] width 39 height 15
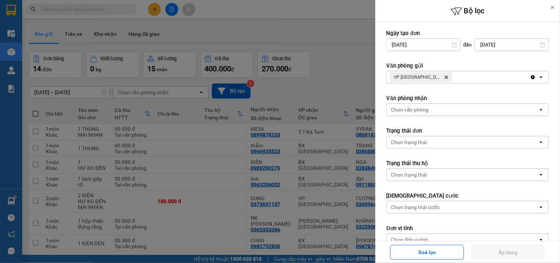
click at [303, 73] on div at bounding box center [280, 131] width 560 height 263
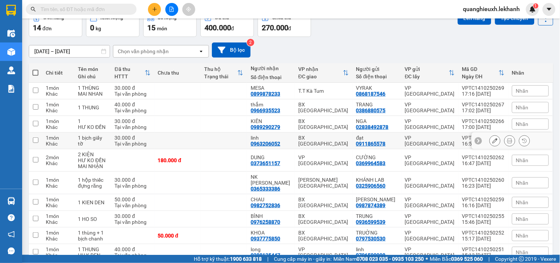
scroll to position [72, 0]
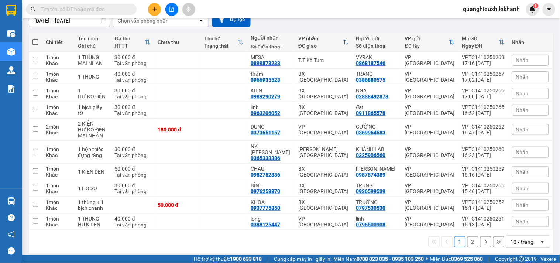
click at [539, 239] on icon "open" at bounding box center [542, 242] width 6 height 6
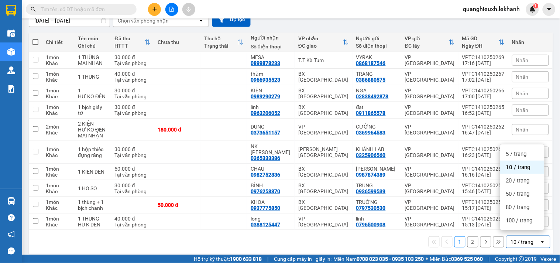
click at [213, 239] on div "1 2 10 / trang open" at bounding box center [291, 241] width 518 height 13
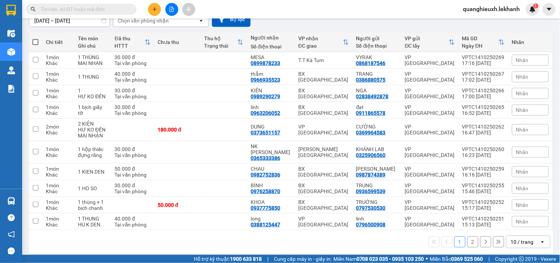
click at [468, 237] on button "2" at bounding box center [472, 241] width 11 height 11
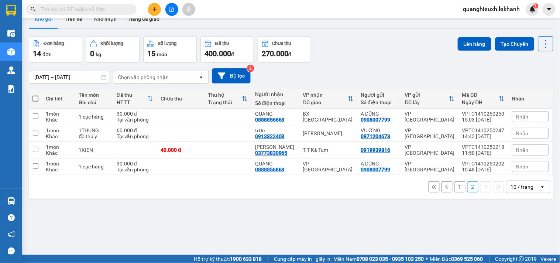
scroll to position [0, 0]
